Goal: Task Accomplishment & Management: Use online tool/utility

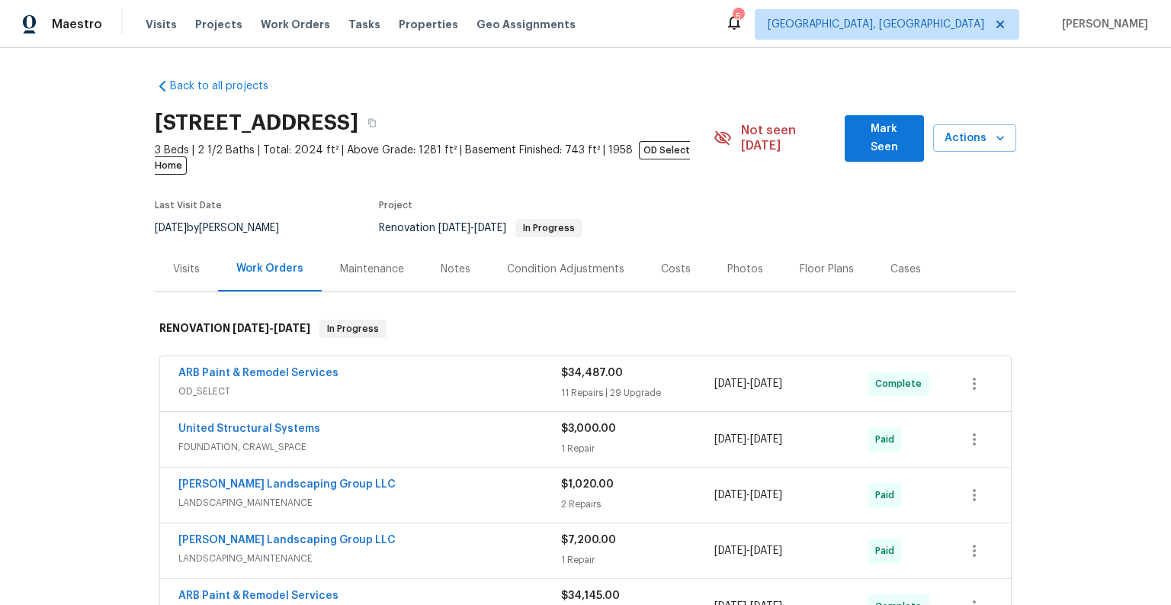
click at [514, 383] on span "OD_SELECT" at bounding box center [369, 390] width 383 height 15
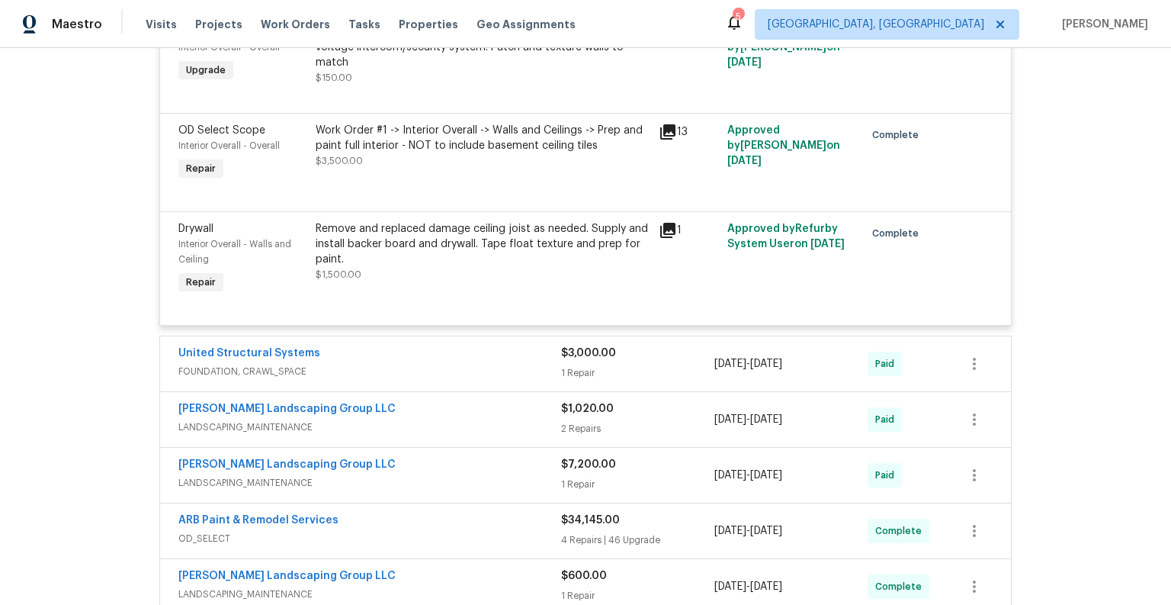
scroll to position [4408, 0]
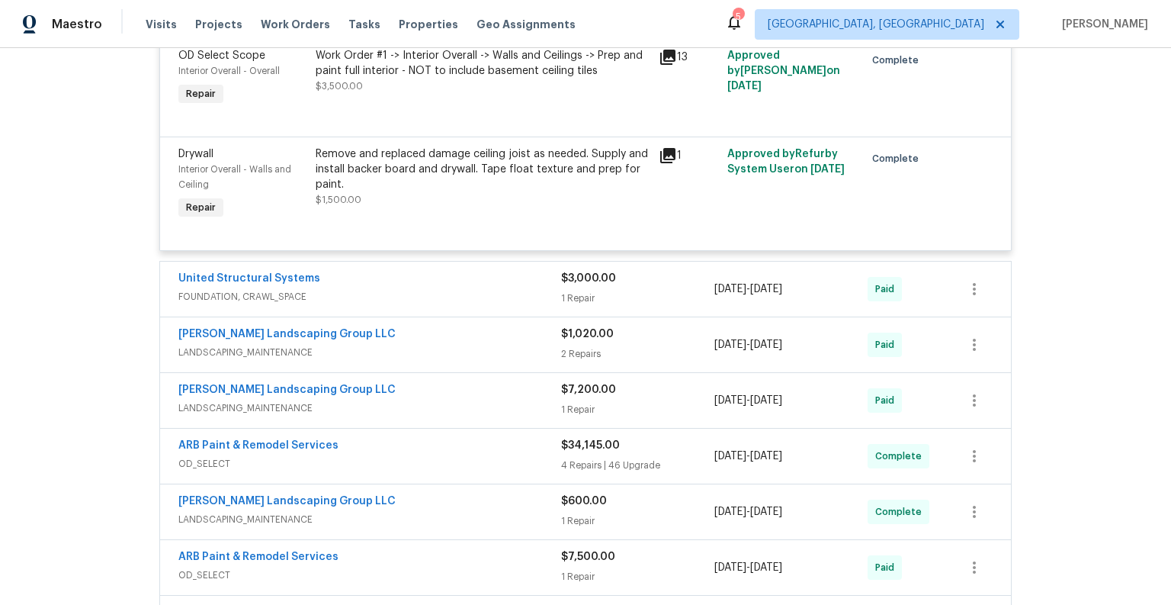
click at [416, 289] on span "FOUNDATION, CRAWL_SPACE" at bounding box center [369, 296] width 383 height 15
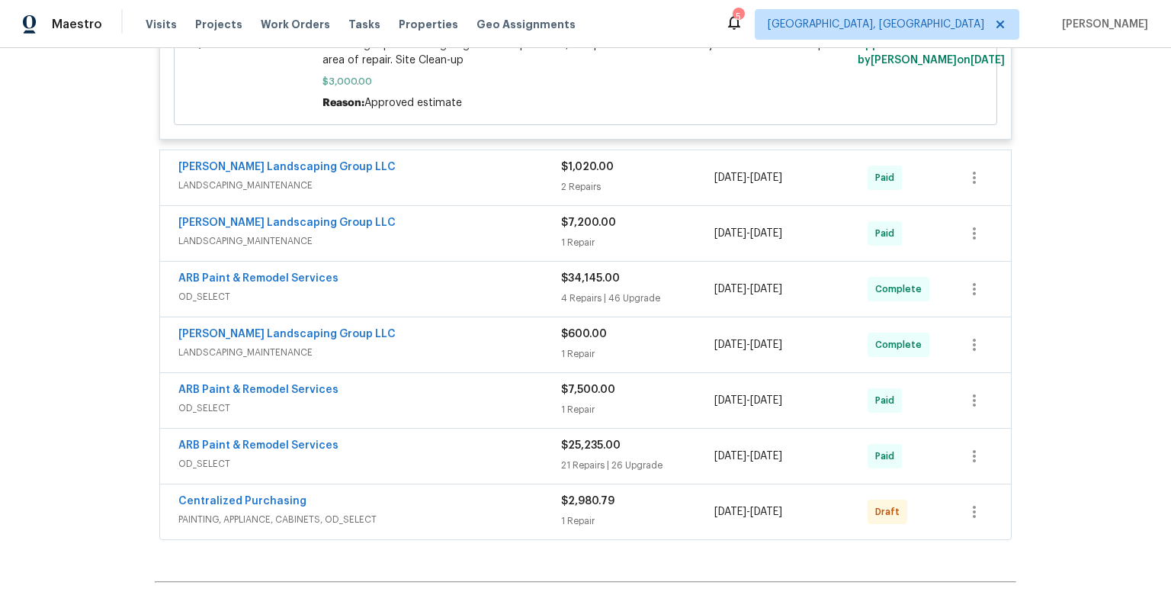
scroll to position [4808, 0]
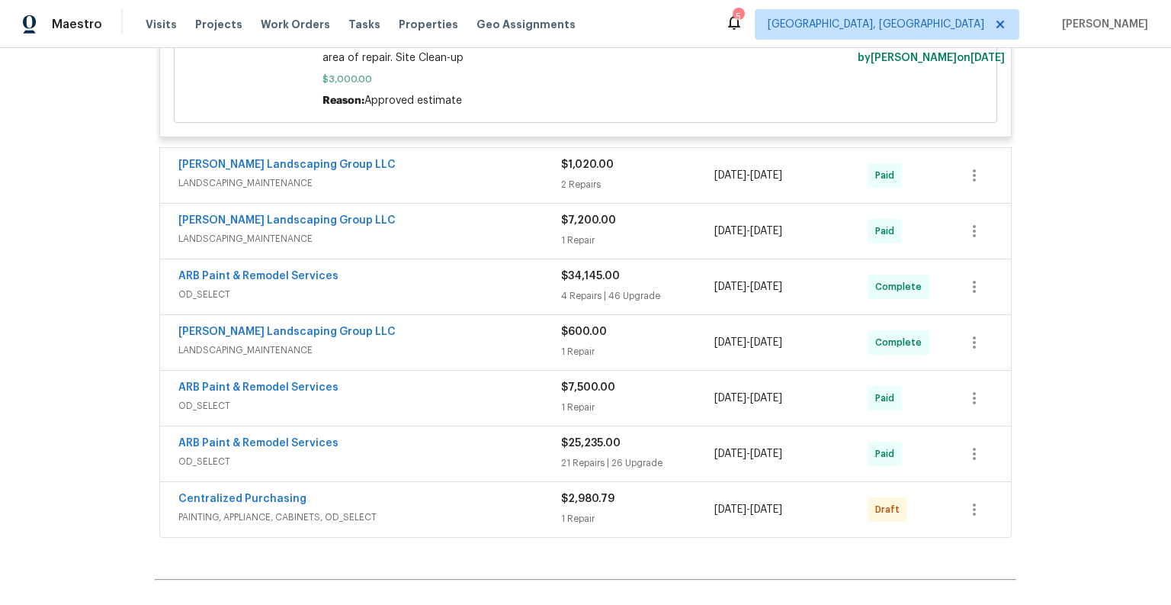
click at [448, 231] on span "LANDSCAPING_MAINTENANCE" at bounding box center [369, 238] width 383 height 15
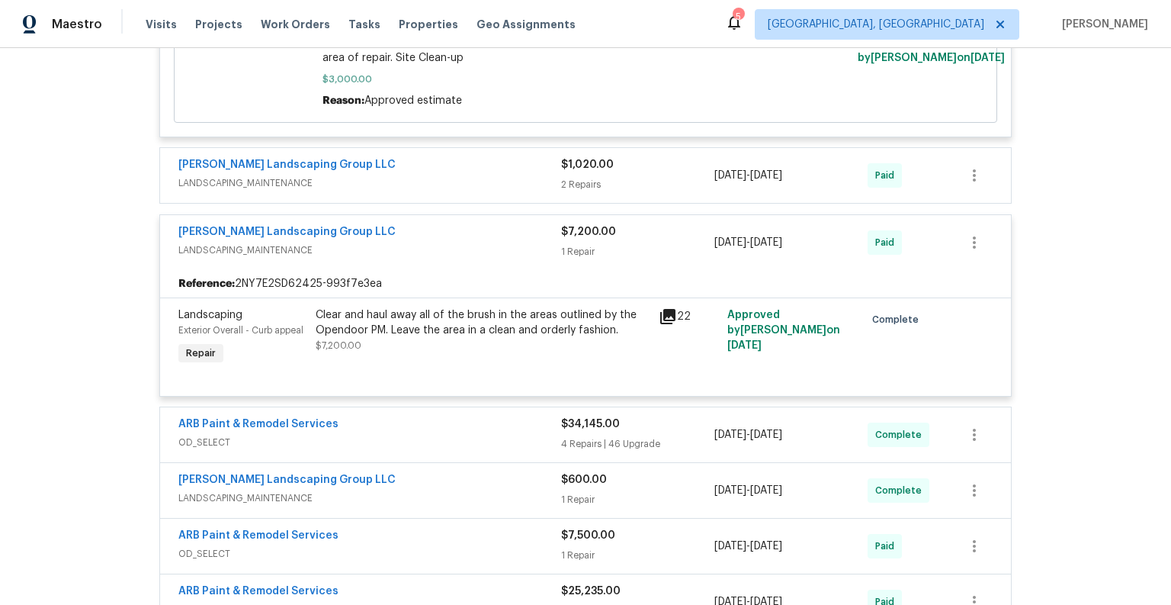
click at [457, 421] on div "ARB Paint & Remodel Services" at bounding box center [369, 425] width 383 height 18
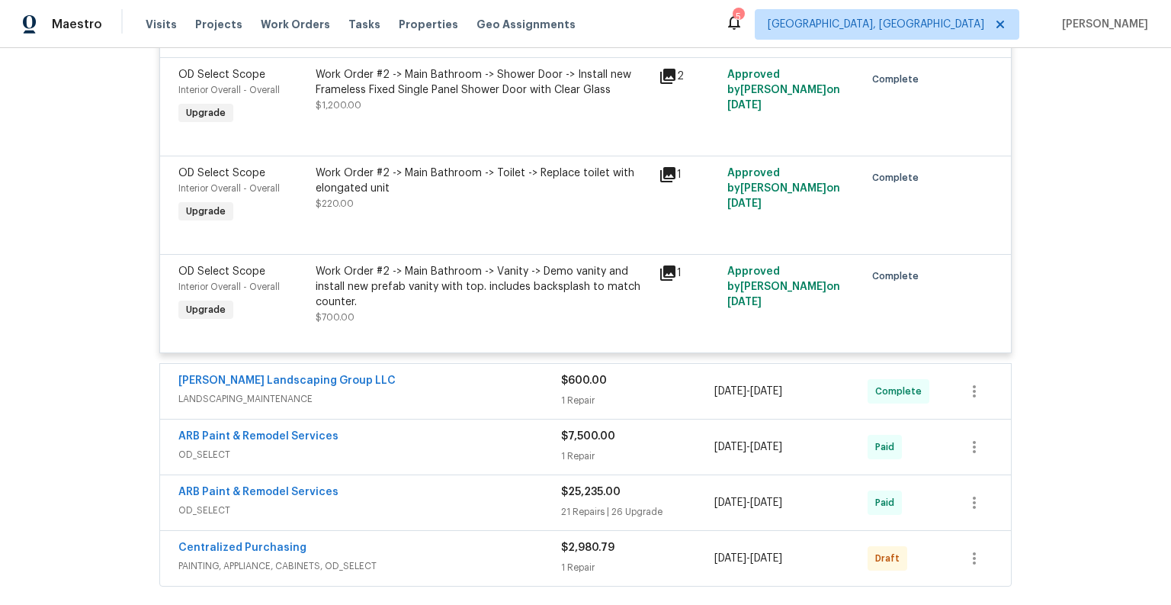
scroll to position [9962, 0]
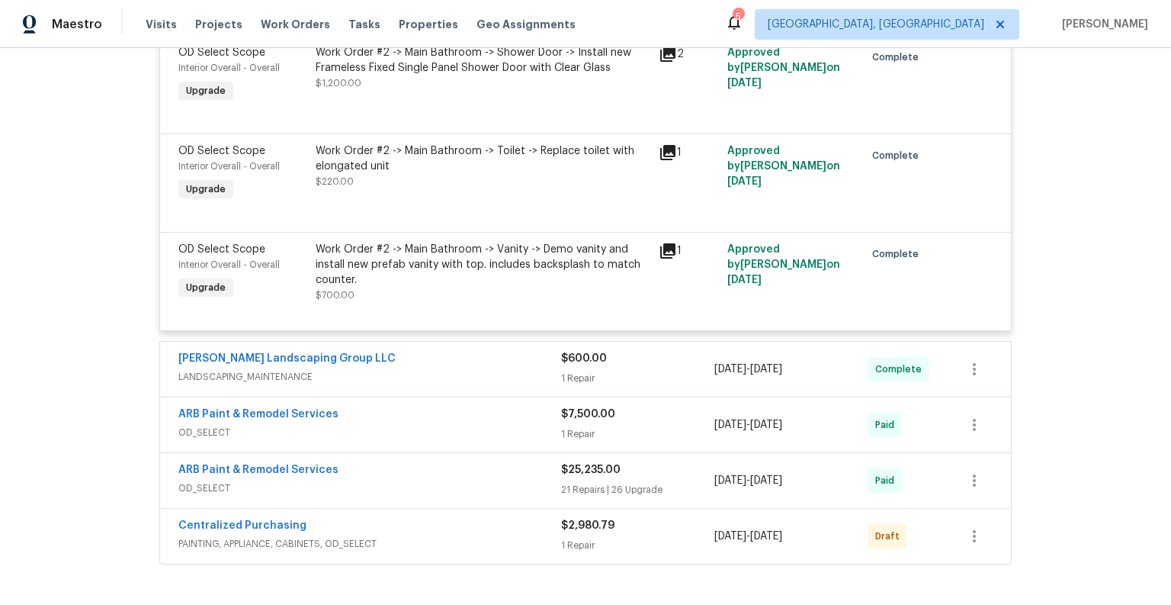
click at [482, 426] on span "OD_SELECT" at bounding box center [369, 432] width 383 height 15
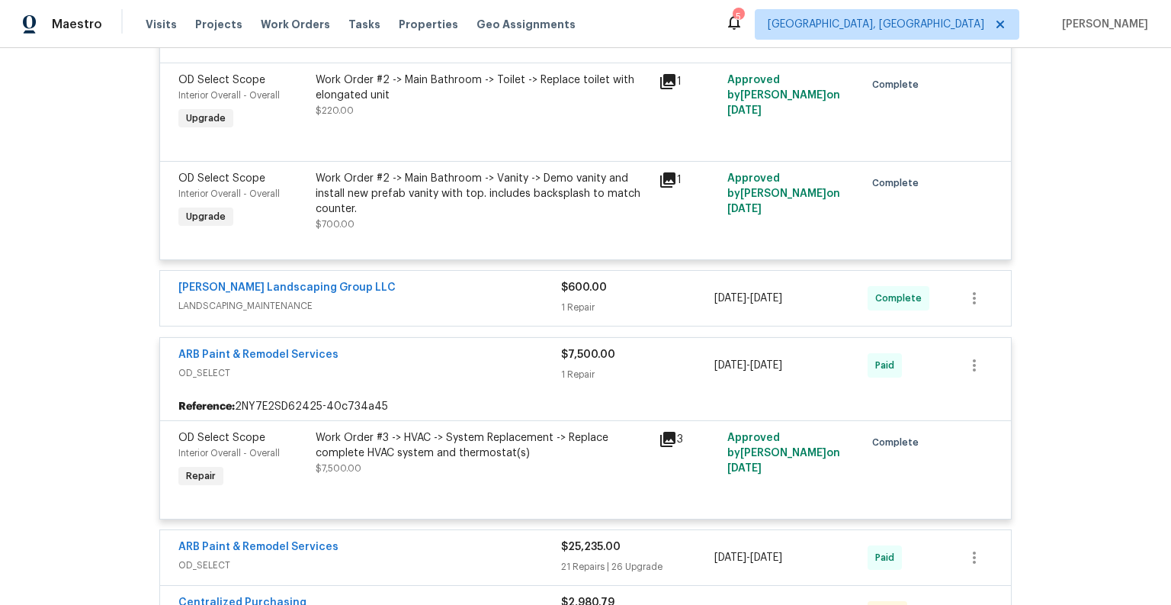
scroll to position [10254, 0]
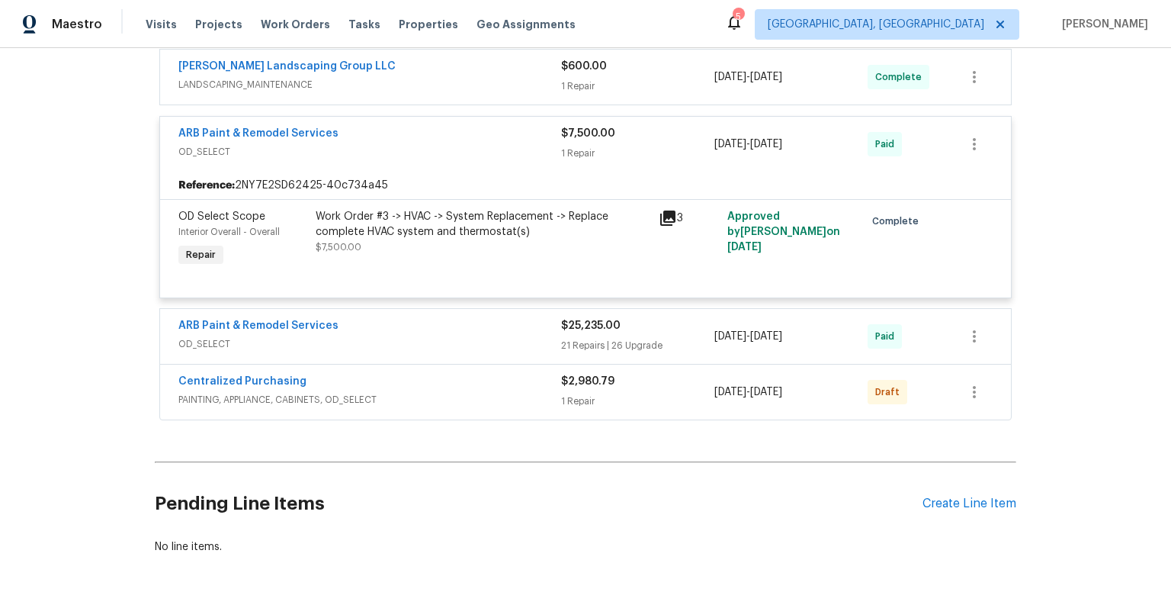
click at [486, 337] on span "OD_SELECT" at bounding box center [369, 343] width 383 height 15
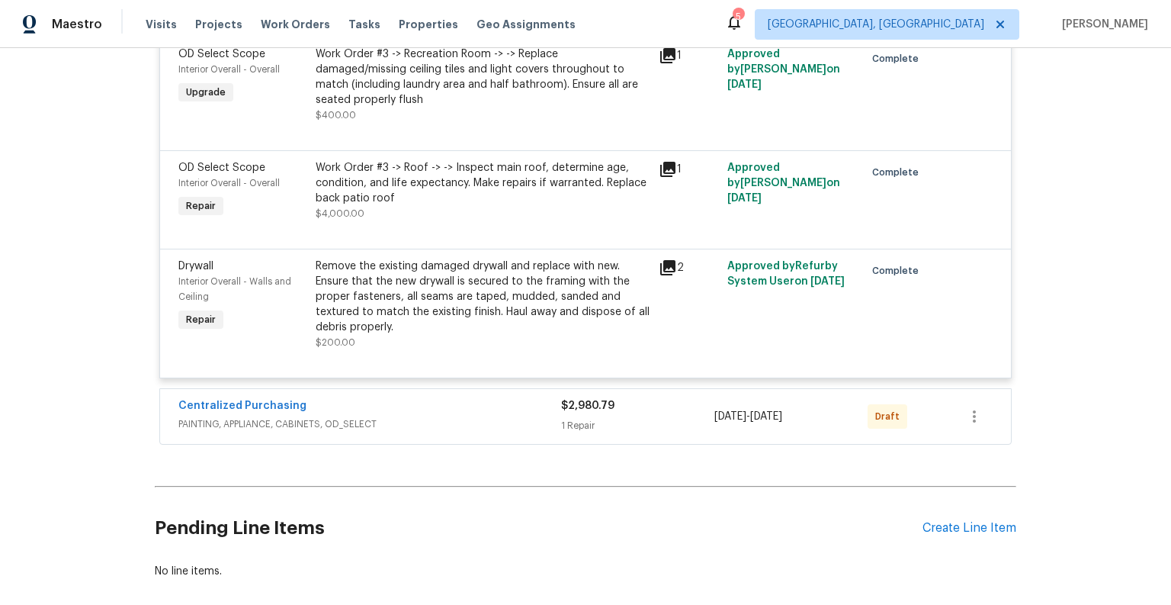
scroll to position [14985, 0]
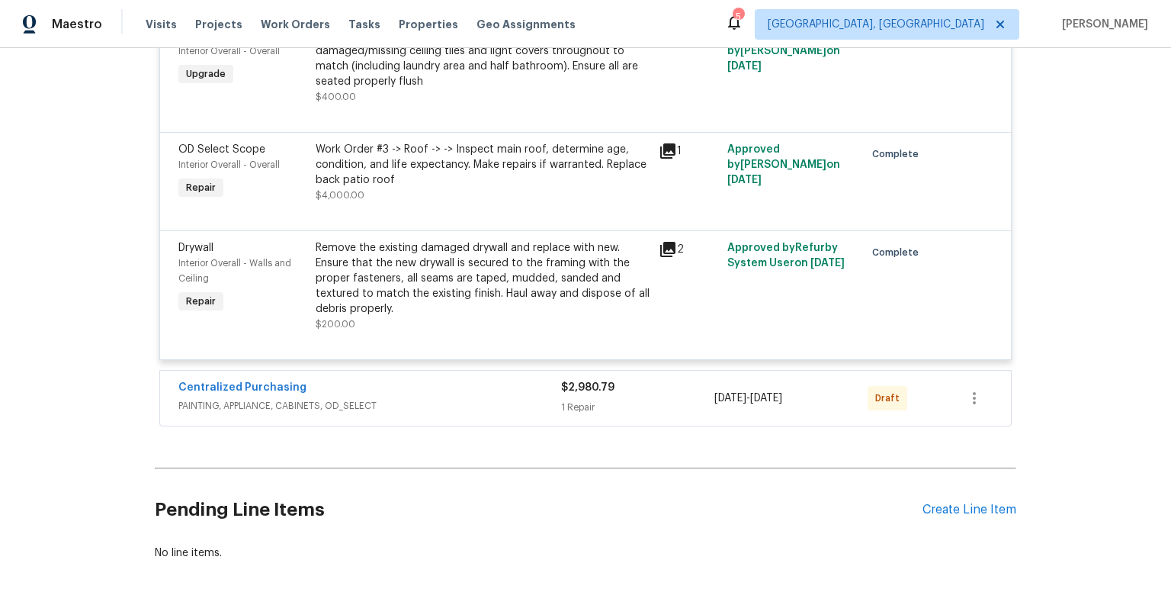
click at [497, 398] on div "Centralized Purchasing" at bounding box center [369, 389] width 383 height 18
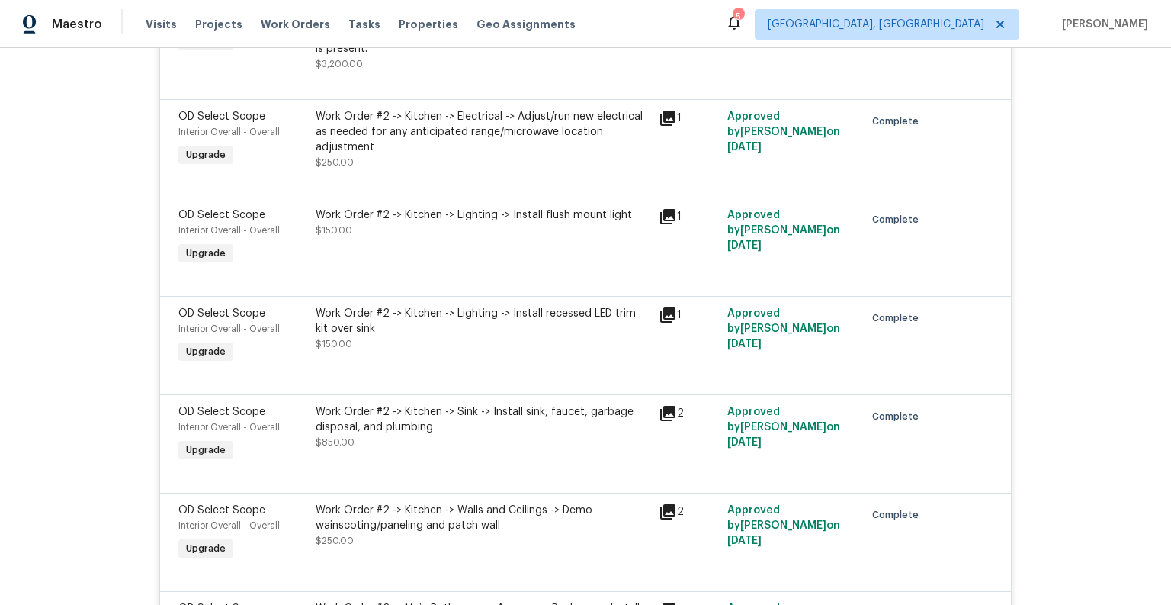
scroll to position [6558, 0]
